Goal: Transaction & Acquisition: Purchase product/service

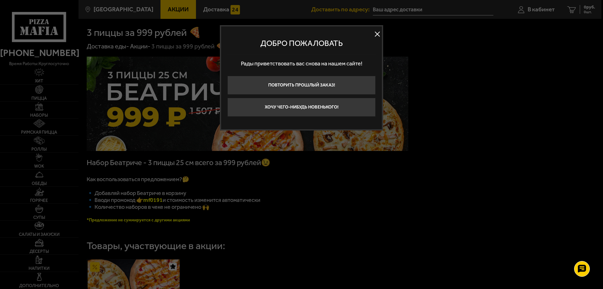
click at [379, 32] on button at bounding box center [377, 34] width 9 height 9
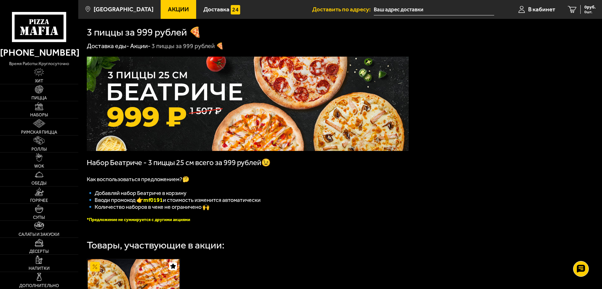
click at [215, 98] on img at bounding box center [248, 104] width 322 height 94
click at [168, 10] on span "Акции" at bounding box center [178, 9] width 21 height 6
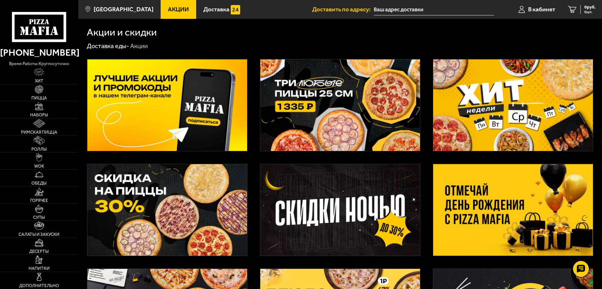
click at [343, 90] on img at bounding box center [340, 104] width 160 height 91
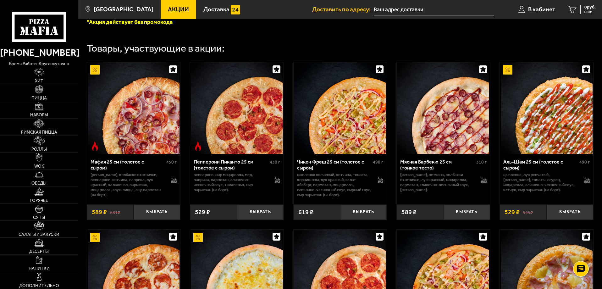
scroll to position [221, 0]
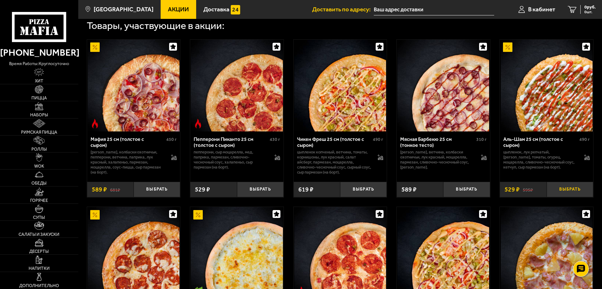
click at [573, 194] on button "Выбрать" at bounding box center [570, 189] width 47 height 15
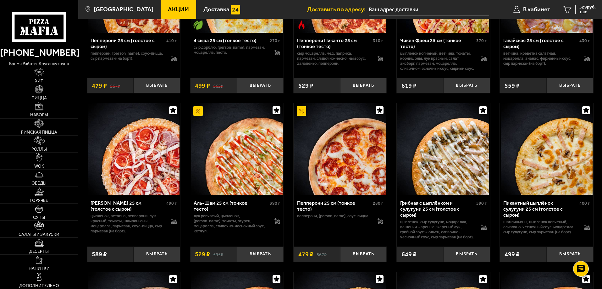
scroll to position [537, 0]
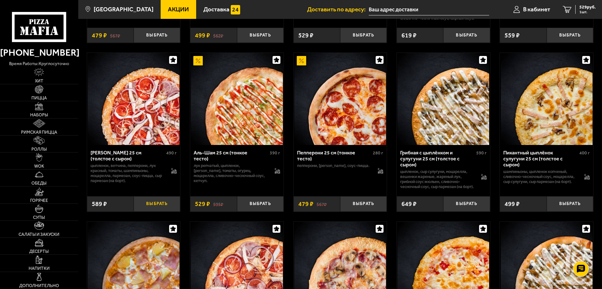
click at [158, 212] on button "Выбрать" at bounding box center [157, 203] width 47 height 15
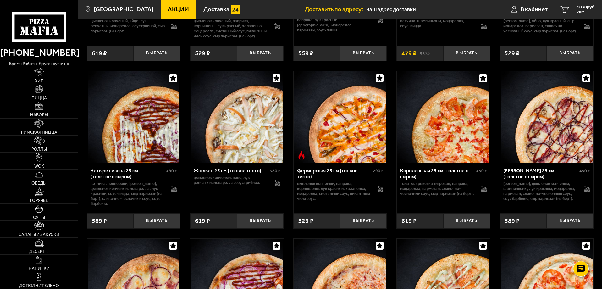
scroll to position [1192, 0]
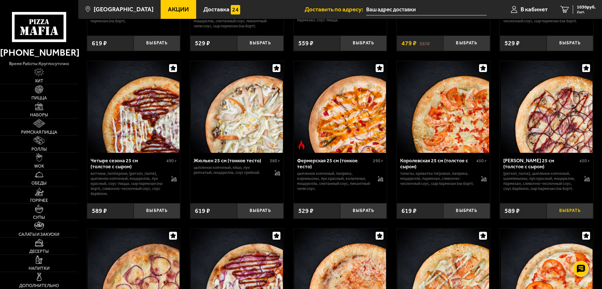
click at [573, 218] on button "Выбрать" at bounding box center [570, 210] width 47 height 15
click at [584, 9] on span "1531 руб." at bounding box center [586, 7] width 19 height 4
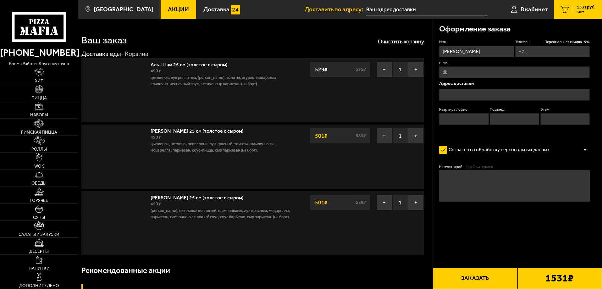
type input "[PHONE_NUMBER]"
type input "[STREET_ADDRESS]"
type input "17"
type input "1"
type input "[STREET_ADDRESS]"
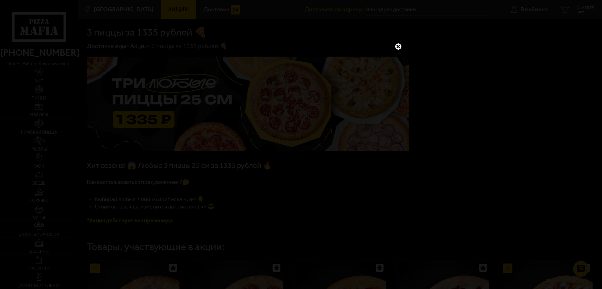
drag, startPoint x: 396, startPoint y: 50, endPoint x: 408, endPoint y: 49, distance: 12.0
click at [396, 50] on link at bounding box center [398, 46] width 8 height 8
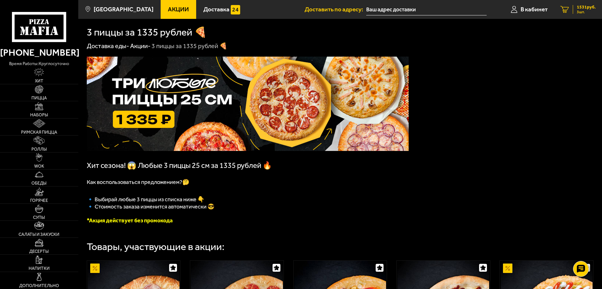
click at [589, 8] on span "1531 руб." at bounding box center [586, 7] width 19 height 4
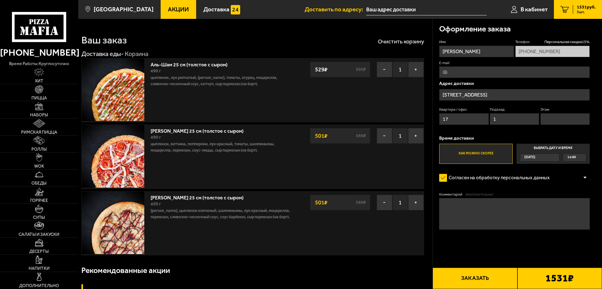
type input "[STREET_ADDRESS]"
click at [389, 136] on button "−" at bounding box center [384, 136] width 16 height 16
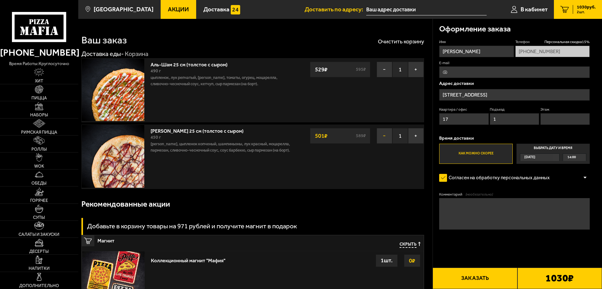
click at [387, 136] on button "−" at bounding box center [384, 136] width 16 height 16
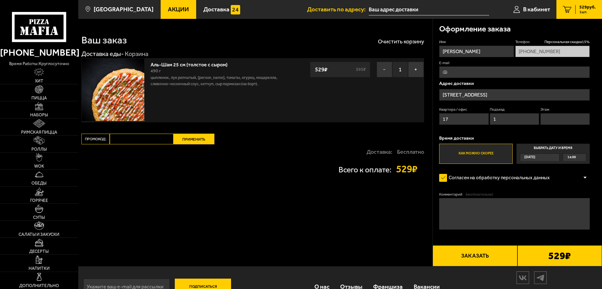
click at [385, 72] on button "−" at bounding box center [384, 70] width 16 height 16
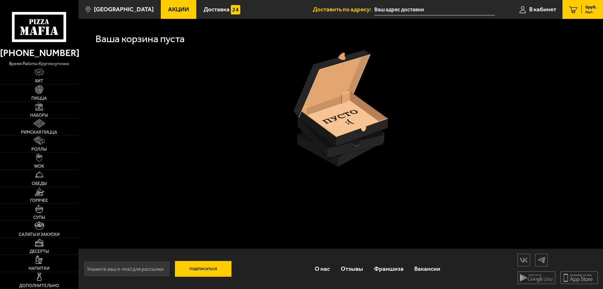
click at [170, 11] on span "Акции" at bounding box center [178, 9] width 21 height 6
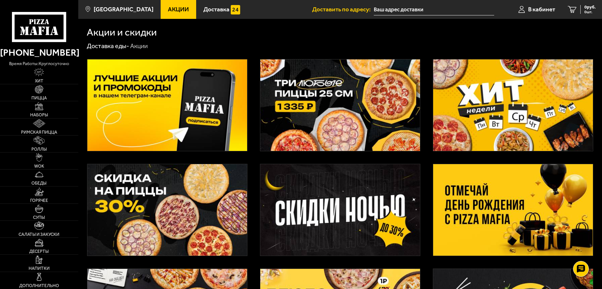
click at [347, 97] on img at bounding box center [340, 104] width 160 height 91
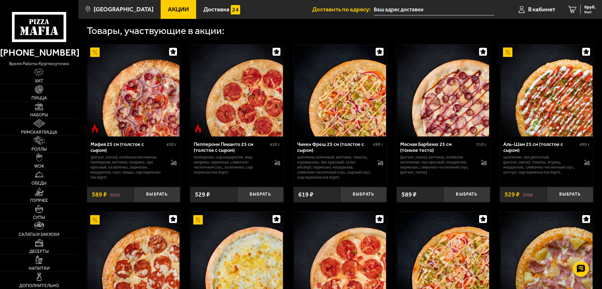
scroll to position [223, 0]
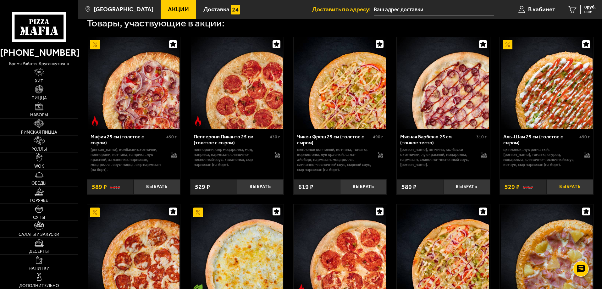
click at [571, 190] on button "Выбрать" at bounding box center [570, 186] width 47 height 15
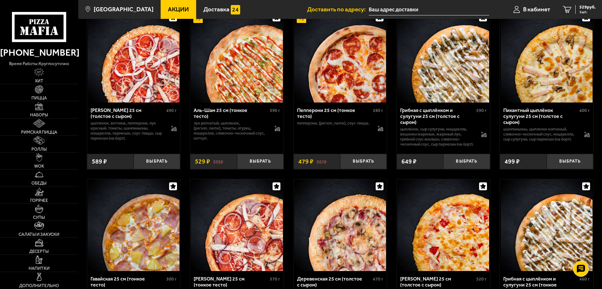
scroll to position [585, 0]
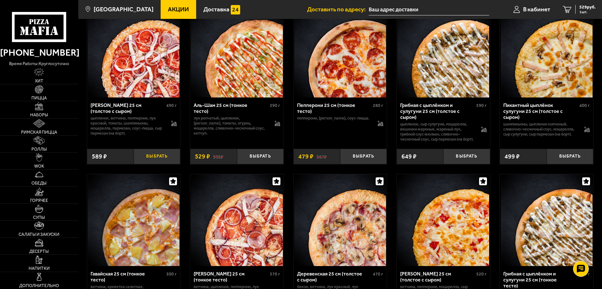
click at [162, 164] on button "Выбрать" at bounding box center [157, 156] width 47 height 15
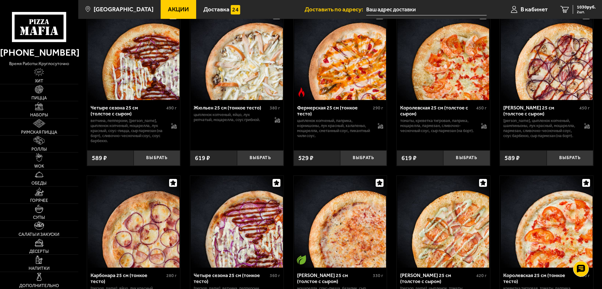
scroll to position [1248, 0]
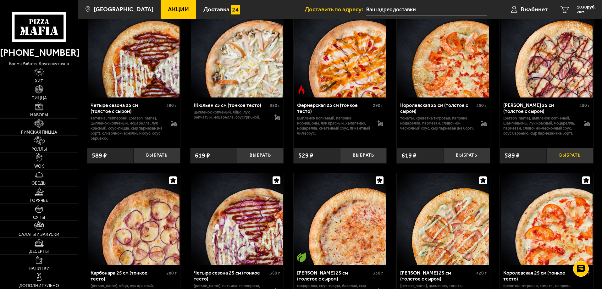
click at [574, 163] on button "Выбрать" at bounding box center [570, 155] width 47 height 15
click at [587, 8] on span "1531 руб." at bounding box center [586, 7] width 19 height 4
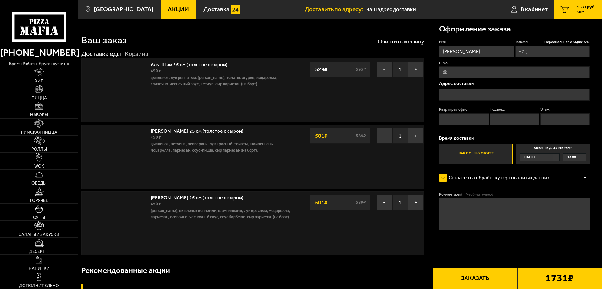
type input "[PHONE_NUMBER]"
type input "[STREET_ADDRESS]"
type input "17"
type input "1"
type input "[STREET_ADDRESS]"
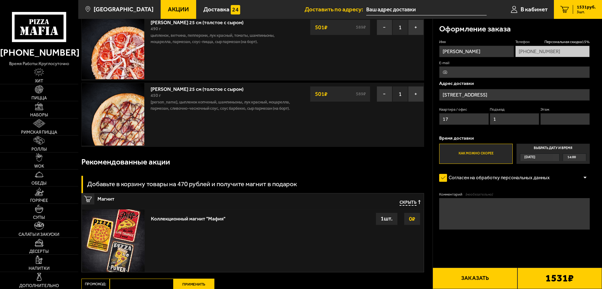
scroll to position [175, 0]
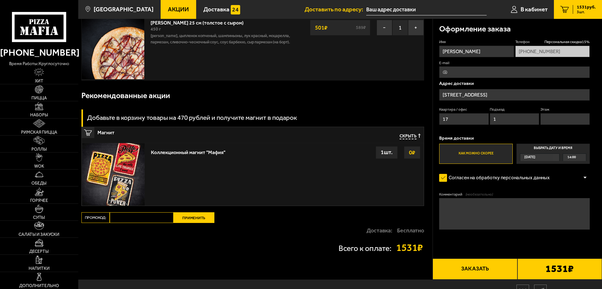
click at [405, 134] on span "Скрыть" at bounding box center [407, 137] width 17 height 6
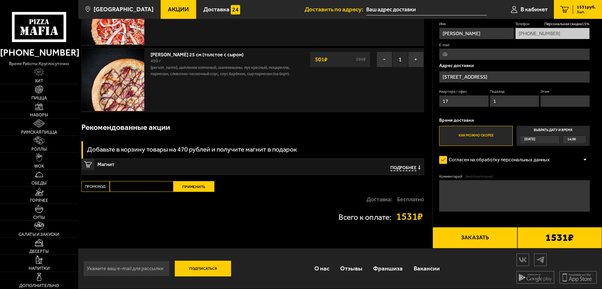
scroll to position [107, 0]
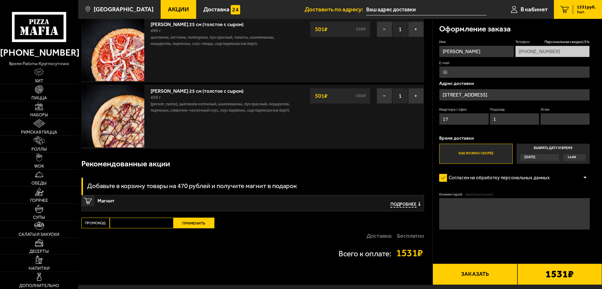
click at [481, 278] on button "Заказать" at bounding box center [474, 273] width 85 height 21
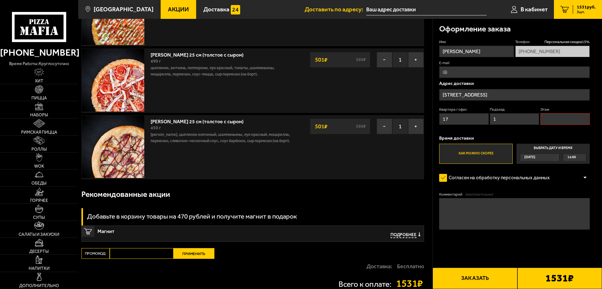
scroll to position [143, 0]
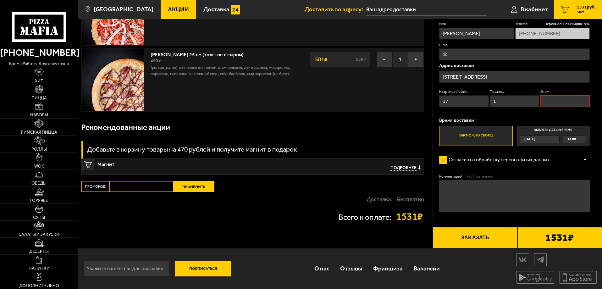
click at [472, 240] on button "Заказать" at bounding box center [474, 237] width 85 height 21
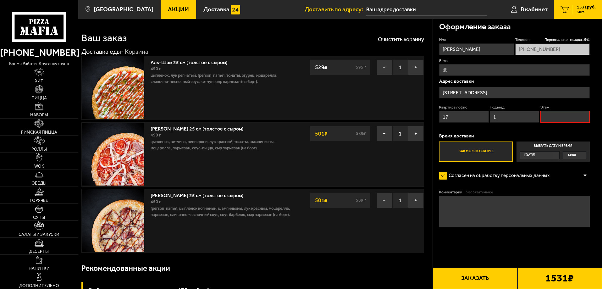
scroll to position [0, 0]
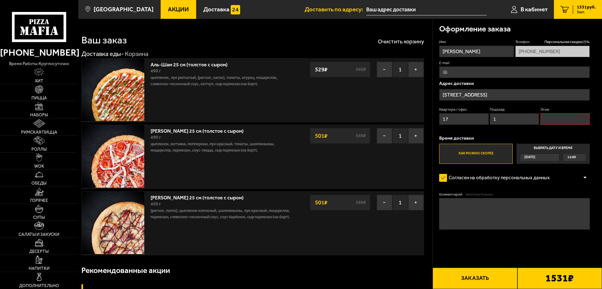
click at [557, 119] on input "Этаж" at bounding box center [564, 119] width 49 height 12
type input "3"
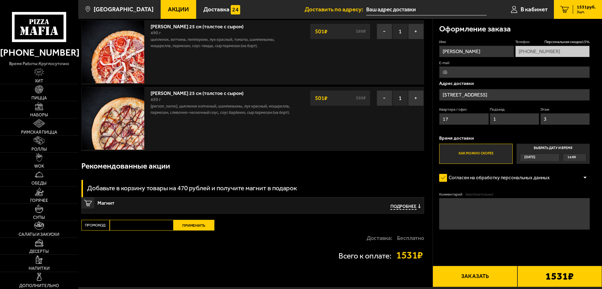
scroll to position [107, 0]
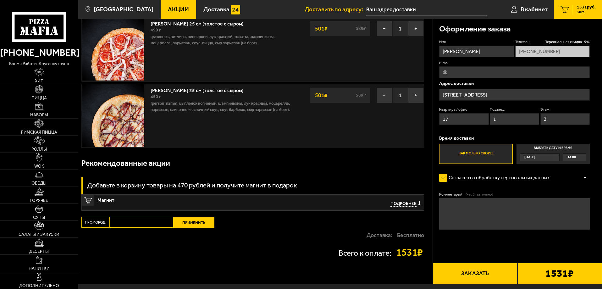
click at [481, 268] on button "Заказать" at bounding box center [474, 273] width 85 height 21
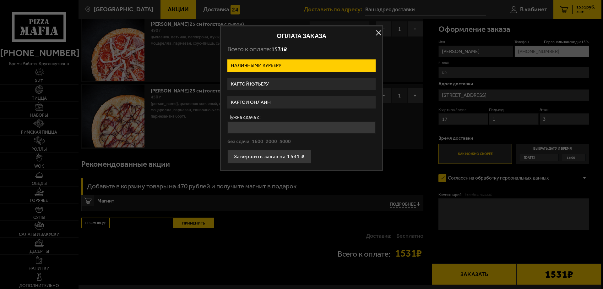
click at [379, 32] on button "button" at bounding box center [378, 32] width 9 height 9
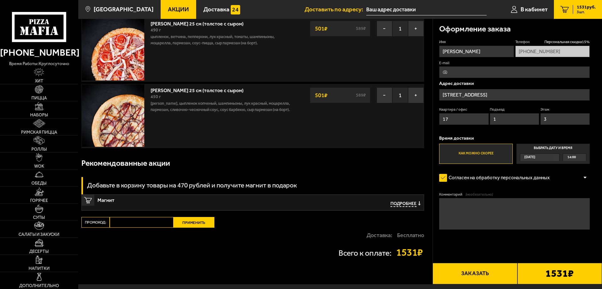
click at [170, 11] on span "Акции" at bounding box center [178, 9] width 21 height 6
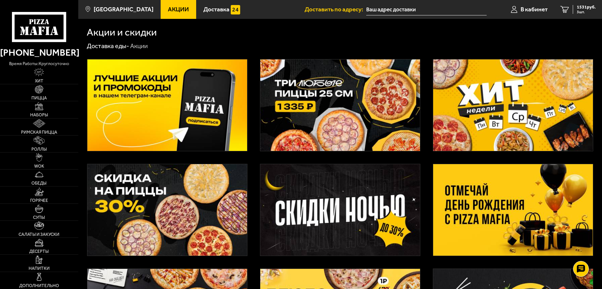
click at [344, 104] on img at bounding box center [340, 104] width 160 height 91
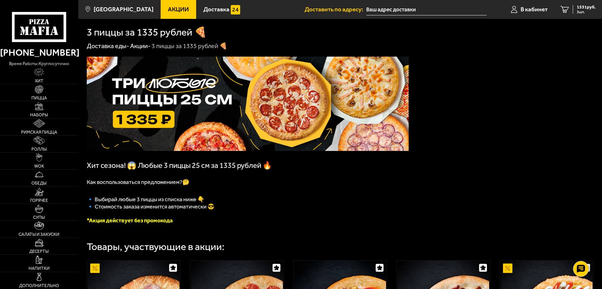
click at [200, 200] on span "🔹﻿ Выбирай любые 3 пиццы из списка ниже 👇" at bounding box center [146, 199] width 118 height 7
click at [49, 29] on icon at bounding box center [39, 27] width 54 height 30
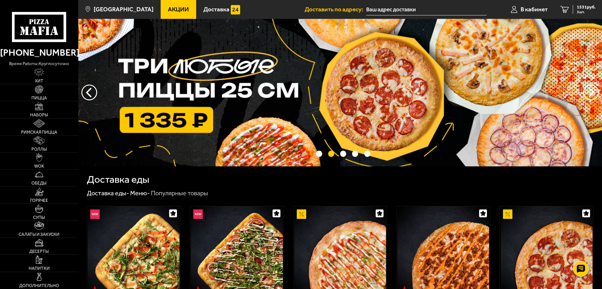
click at [272, 91] on img at bounding box center [340, 92] width 524 height 147
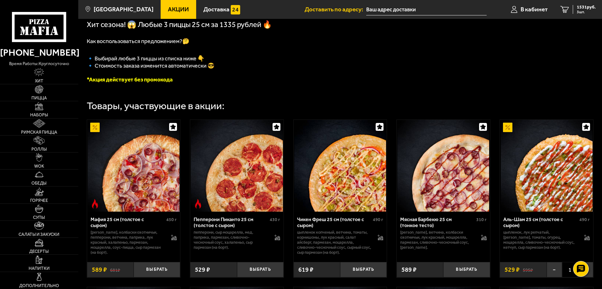
scroll to position [151, 0]
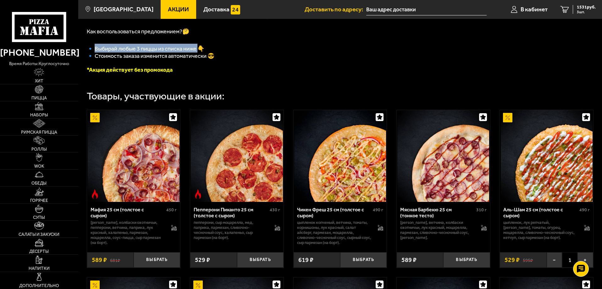
drag, startPoint x: 132, startPoint y: 51, endPoint x: 198, endPoint y: 51, distance: 66.3
click at [198, 51] on span "🔹﻿ Выбирай любые 3 пиццы из списка ниже 👇" at bounding box center [146, 48] width 118 height 7
click at [583, 9] on span "1531 руб." at bounding box center [586, 7] width 19 height 4
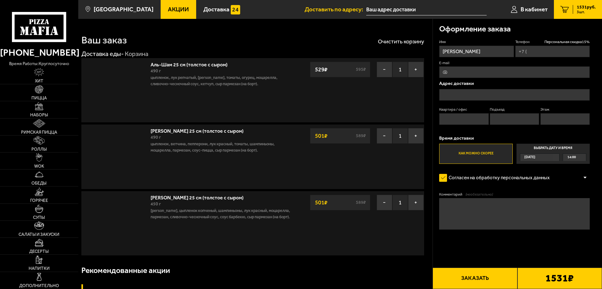
type input "[PHONE_NUMBER]"
type input "[STREET_ADDRESS]"
type input "17"
type input "1"
type input "[STREET_ADDRESS]"
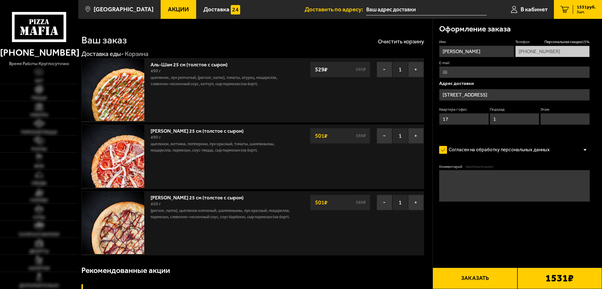
type input "[STREET_ADDRESS]"
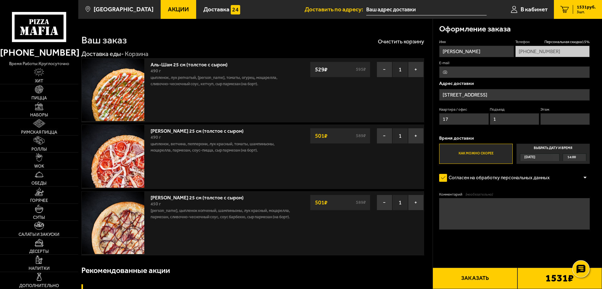
click at [581, 268] on icon at bounding box center [580, 268] width 9 height 9
click at [580, 248] on icon at bounding box center [580, 249] width 9 height 9
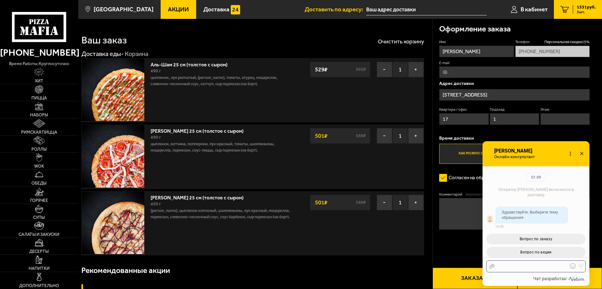
click at [519, 267] on div at bounding box center [531, 266] width 74 height 6
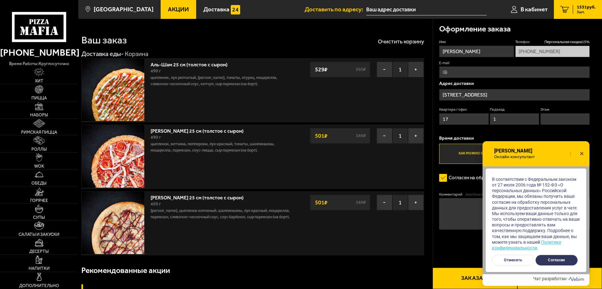
click at [554, 257] on button "Согласен" at bounding box center [556, 260] width 42 height 11
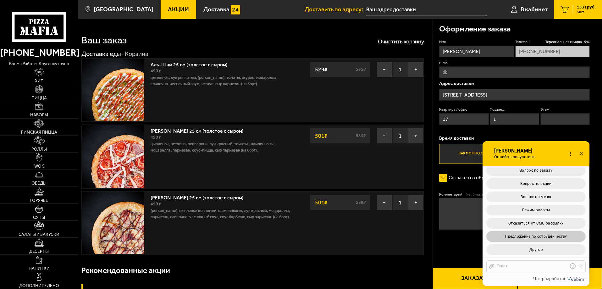
scroll to position [196, 0]
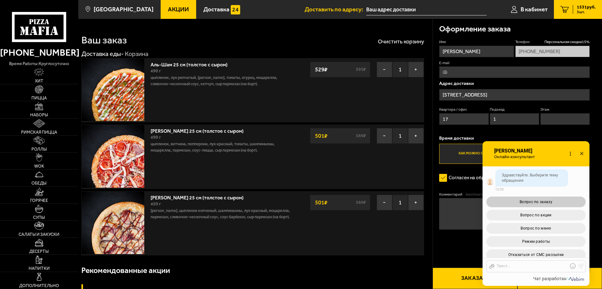
click at [547, 200] on span "Вопрос по заказу" at bounding box center [535, 202] width 33 height 4
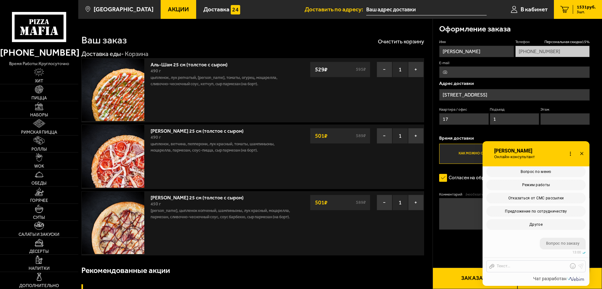
scroll to position [371, 0]
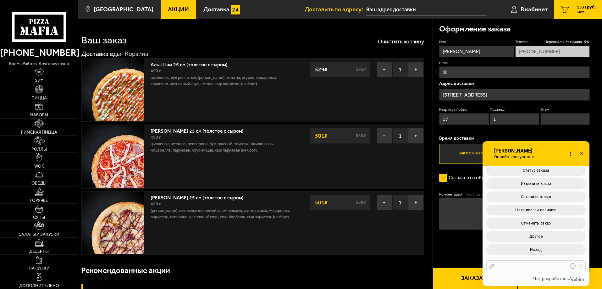
click at [520, 268] on div at bounding box center [531, 266] width 74 height 6
click at [538, 249] on span "Назад" at bounding box center [536, 249] width 12 height 4
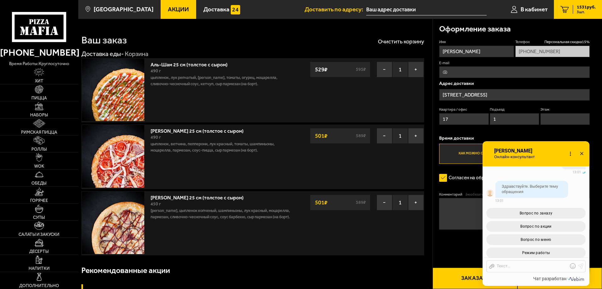
scroll to position [519, 0]
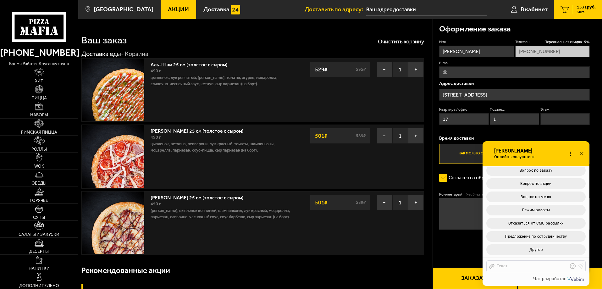
click at [584, 152] on icon at bounding box center [581, 153] width 9 height 9
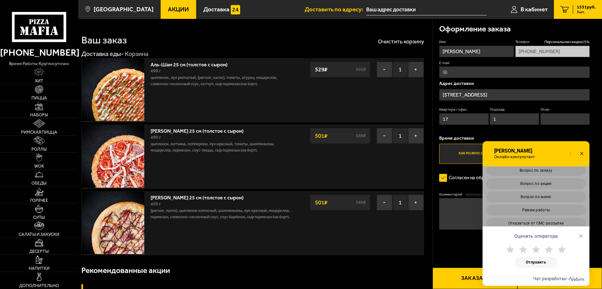
click at [581, 152] on icon at bounding box center [581, 153] width 9 height 9
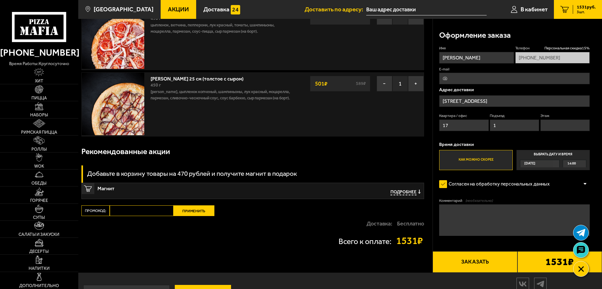
scroll to position [0, 0]
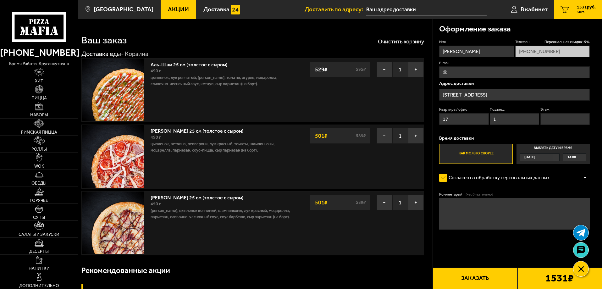
click at [172, 13] on link "Акции" at bounding box center [179, 9] width 36 height 19
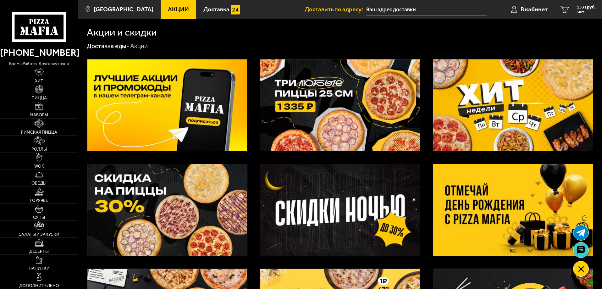
click at [348, 108] on img at bounding box center [340, 104] width 160 height 91
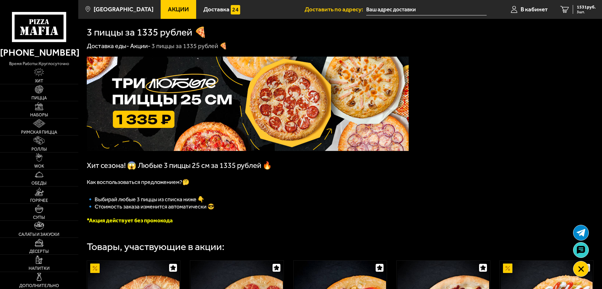
click at [199, 201] on span "🔹﻿ Выбирай любые 3 пиццы из списка ниже 👇" at bounding box center [146, 199] width 118 height 7
click at [200, 201] on span "🔹﻿ Выбирай любые 3 пиццы из списка ниже 👇" at bounding box center [146, 199] width 118 height 7
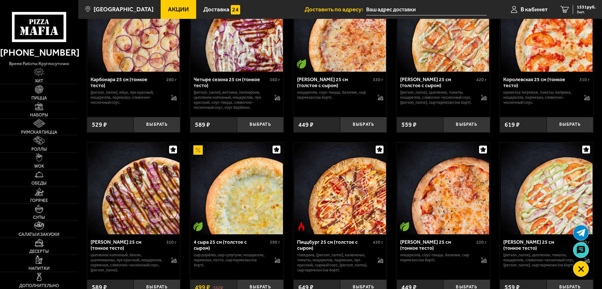
scroll to position [1509, 0]
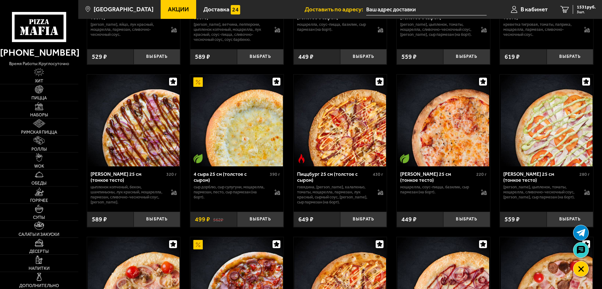
click at [201, 87] on img at bounding box center [197, 81] width 9 height 9
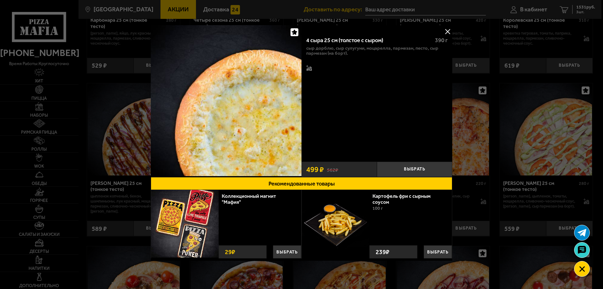
click at [445, 31] on button at bounding box center [447, 31] width 9 height 9
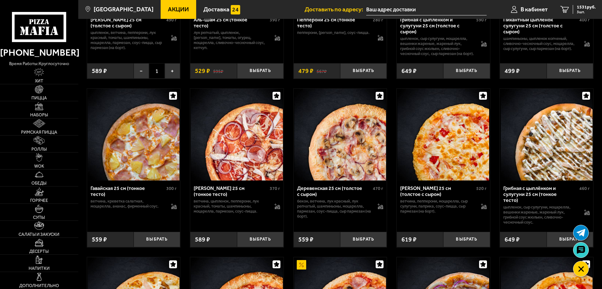
scroll to position [0, 0]
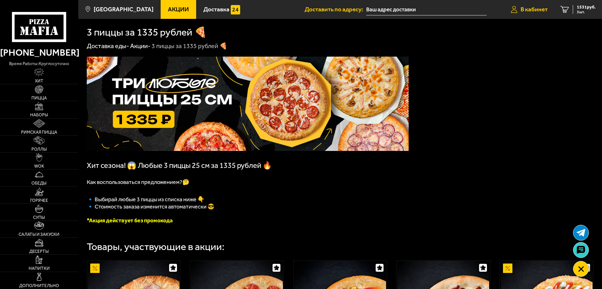
click at [533, 12] on span "В кабинет" at bounding box center [533, 9] width 27 height 6
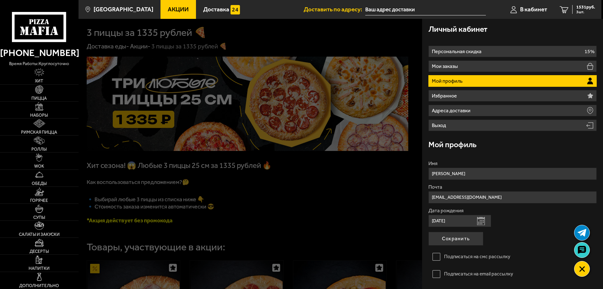
click at [520, 32] on div "Личный кабинет" at bounding box center [513, 29] width 168 height 20
click at [316, 40] on div at bounding box center [380, 163] width 603 height 289
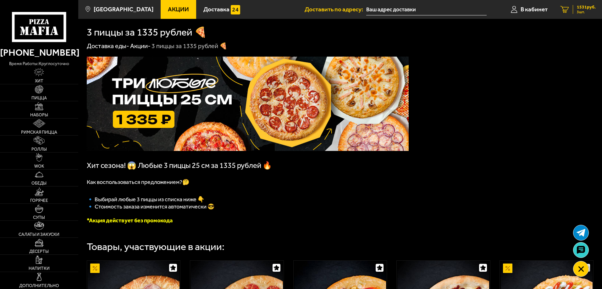
click at [576, 9] on div "1531 руб. 3 шт." at bounding box center [584, 9] width 23 height 9
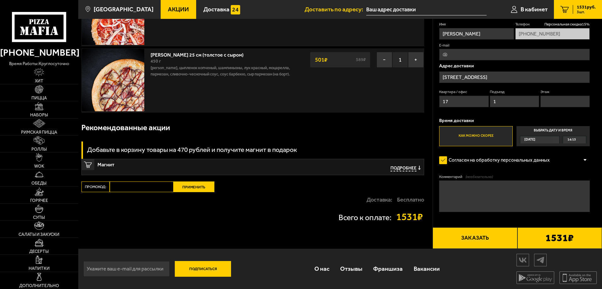
scroll to position [143, 0]
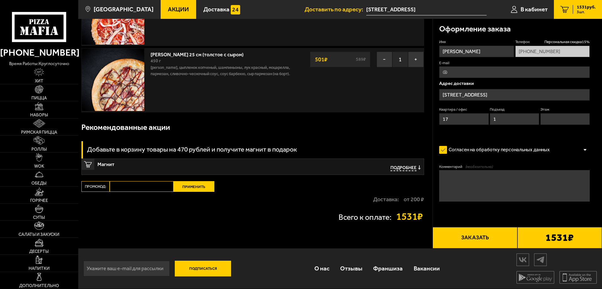
scroll to position [143, 0]
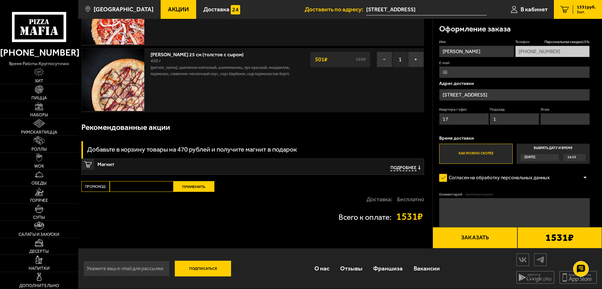
type input "[STREET_ADDRESS]"
